Goal: Register for event/course

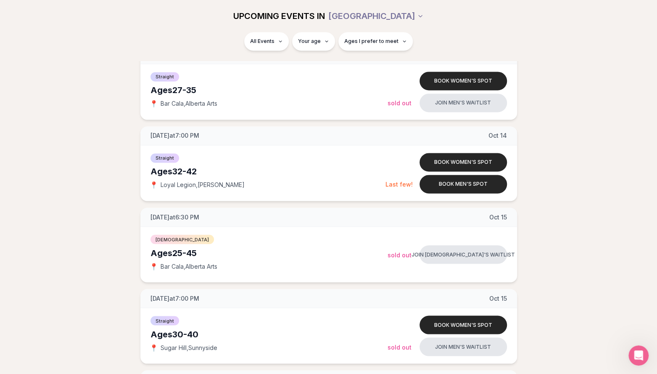
scroll to position [781, 0]
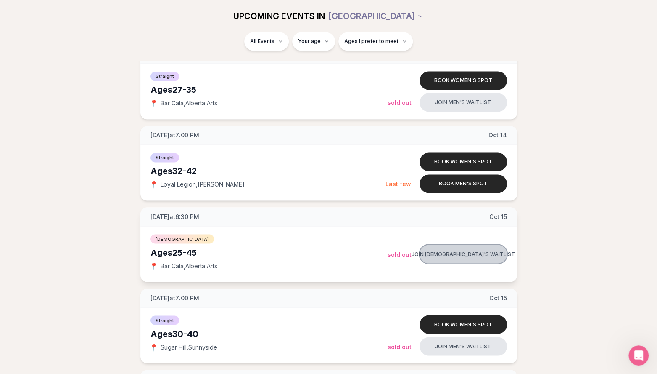
click at [462, 252] on button "Join [DEMOGRAPHIC_DATA]'s waitlist" at bounding box center [463, 253] width 87 height 19
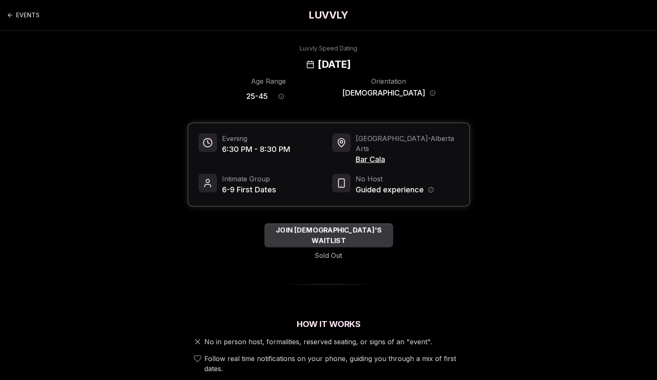
click at [337, 228] on span "JOIN [DEMOGRAPHIC_DATA]'S WAITLIST" at bounding box center [329, 235] width 129 height 21
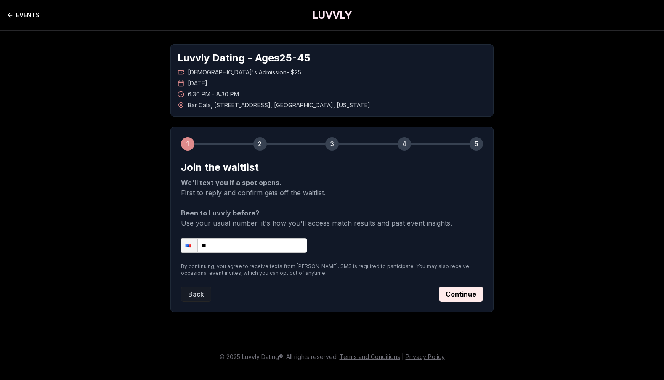
click at [8, 18] on icon "Back to events" at bounding box center [10, 15] width 7 height 7
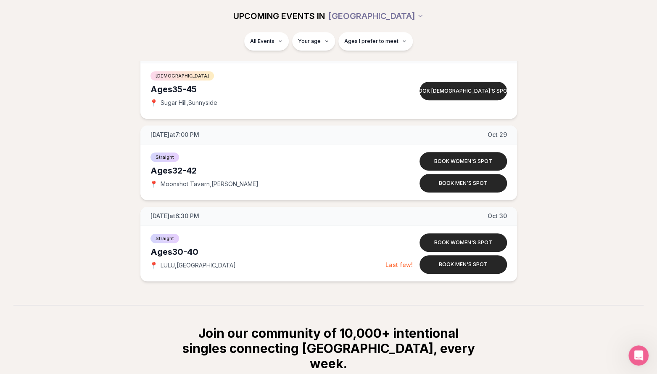
scroll to position [2289, 1]
